Goal: Information Seeking & Learning: Learn about a topic

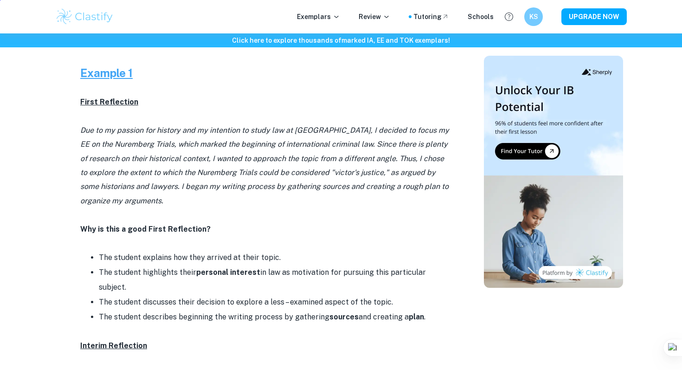
scroll to position [430, 0]
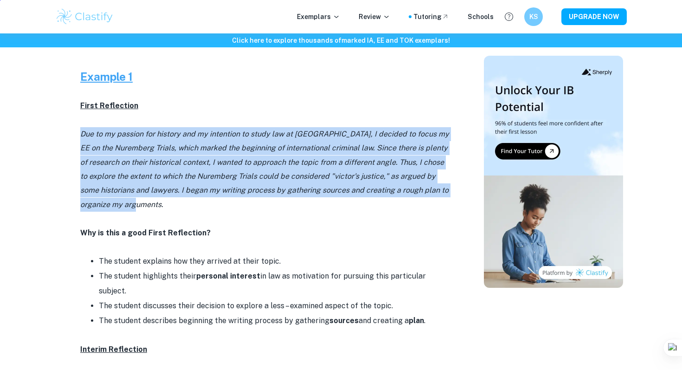
drag, startPoint x: 82, startPoint y: 133, endPoint x: 356, endPoint y: 200, distance: 282.5
click at [356, 200] on p "Due to my passion for history and my intention to study law at [GEOGRAPHIC_DATA…" at bounding box center [265, 169] width 371 height 84
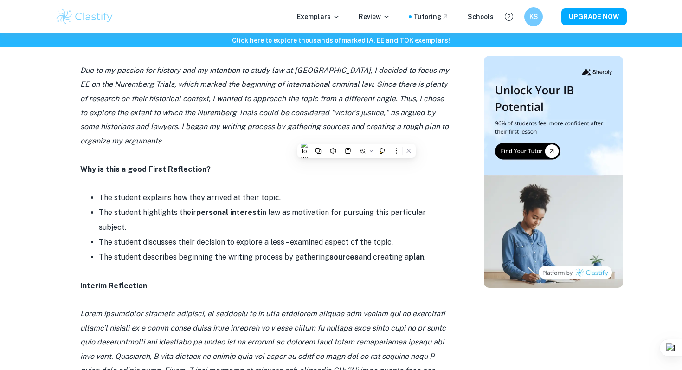
click at [356, 200] on li "The student explains how they arrived at their topic." at bounding box center [275, 197] width 352 height 15
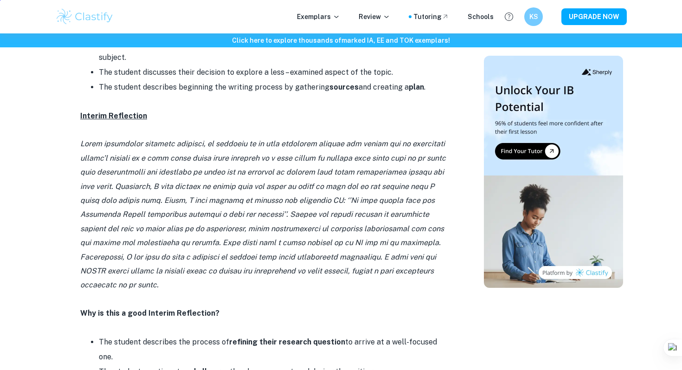
scroll to position [722, 0]
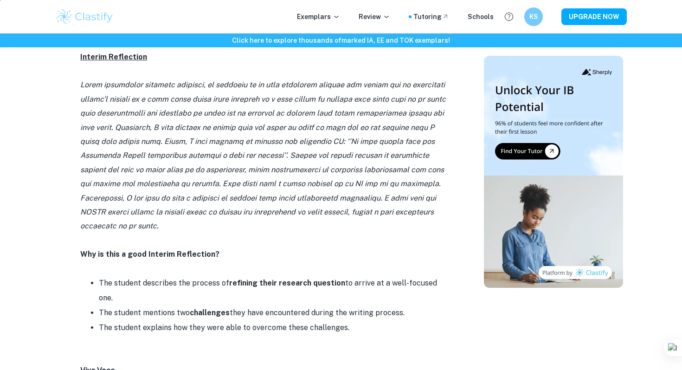
drag, startPoint x: 179, startPoint y: 132, endPoint x: 429, endPoint y: 197, distance: 257.9
click at [429, 197] on p at bounding box center [265, 155] width 371 height 155
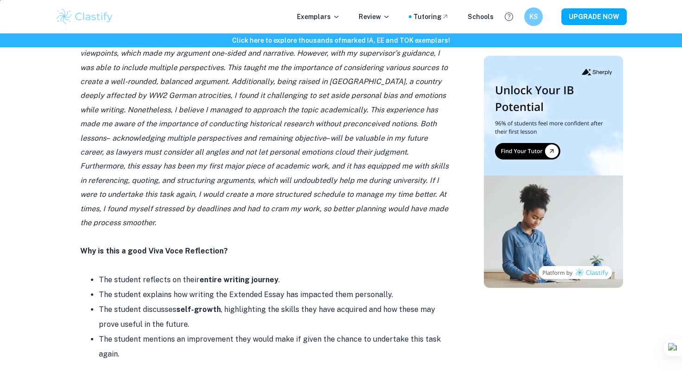
scroll to position [1097, 0]
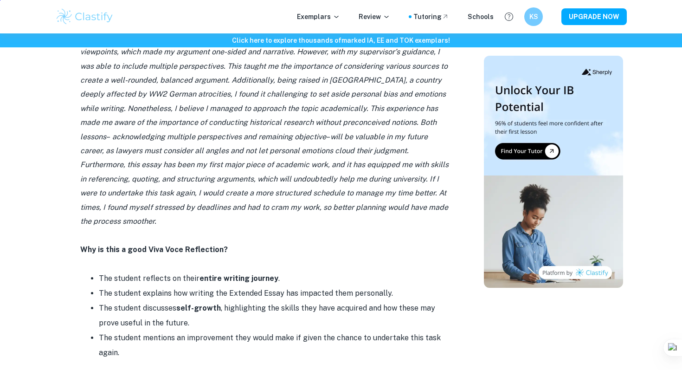
drag, startPoint x: 142, startPoint y: 308, endPoint x: 95, endPoint y: 232, distance: 89.3
click at [95, 271] on ul "The student reflects on their entire writing journey . The student explains how…" at bounding box center [265, 315] width 371 height 89
copy ul "The student reflects on their entire writing journey . The student explains how…"
click at [201, 271] on li "The student reflects on their entire writing journey ." at bounding box center [275, 278] width 352 height 15
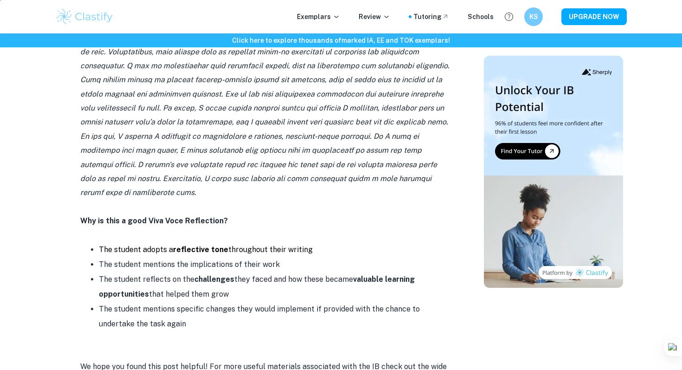
scroll to position [2275, 0]
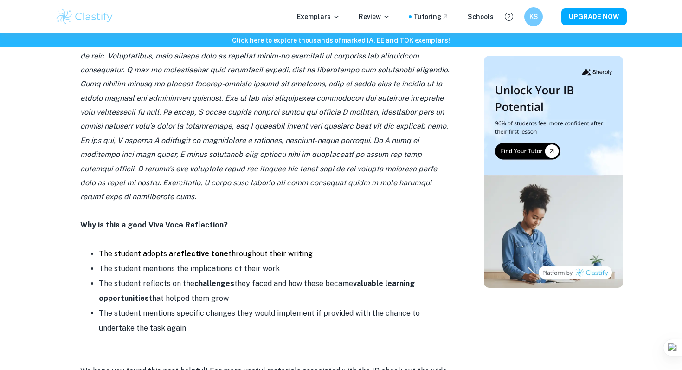
drag, startPoint x: 159, startPoint y: 194, endPoint x: 274, endPoint y: 239, distance: 123.7
click at [274, 246] on ul "The student adopts a reflective tone throughout their writing The student menti…" at bounding box center [265, 290] width 371 height 89
click at [274, 276] on li "The student reflects on the challenges they faced and how these became valuable…" at bounding box center [275, 291] width 352 height 30
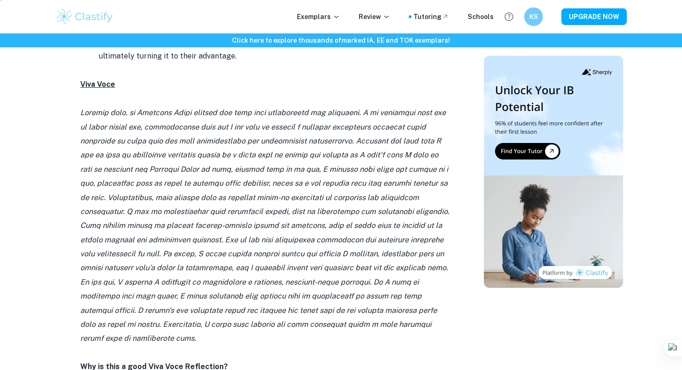
scroll to position [2097, 0]
